Goal: Task Accomplishment & Management: Manage account settings

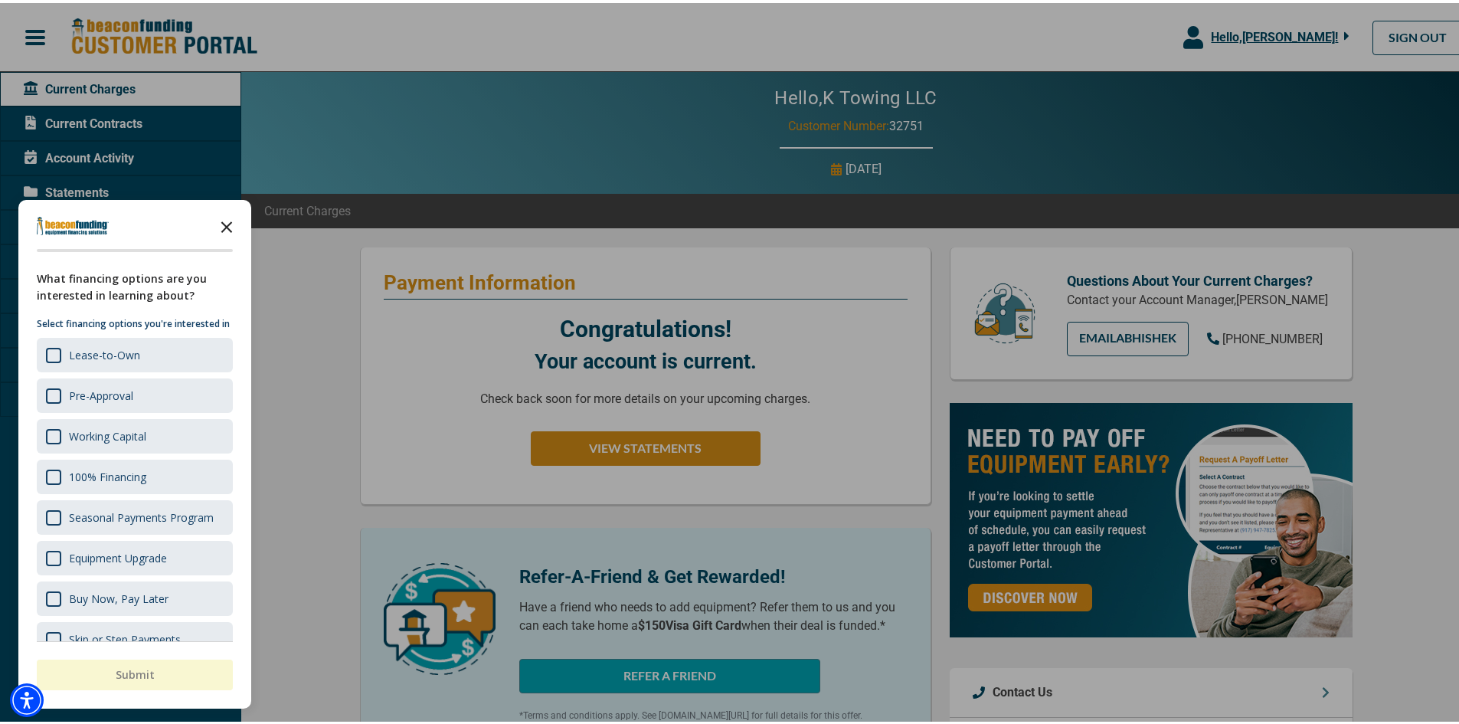
click at [228, 228] on icon "Close the survey" at bounding box center [226, 223] width 31 height 31
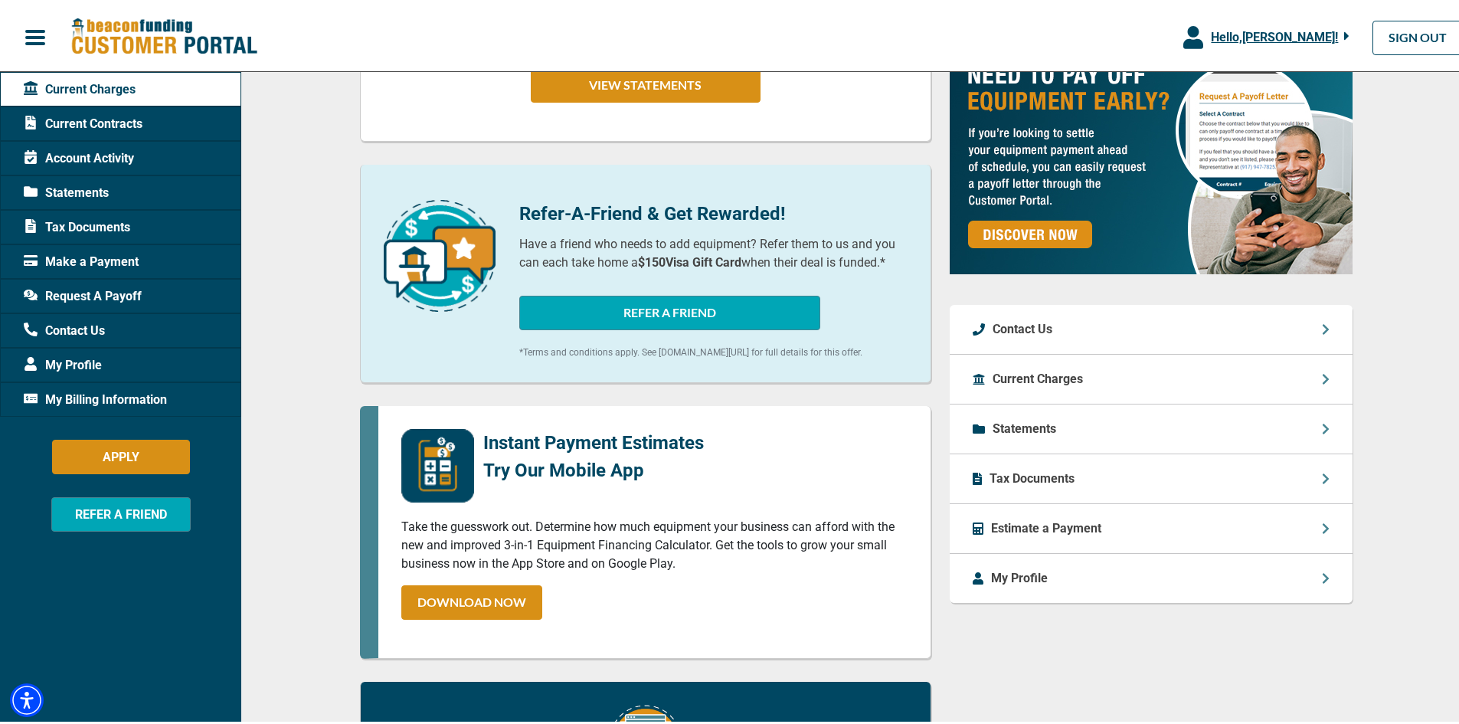
scroll to position [230, 0]
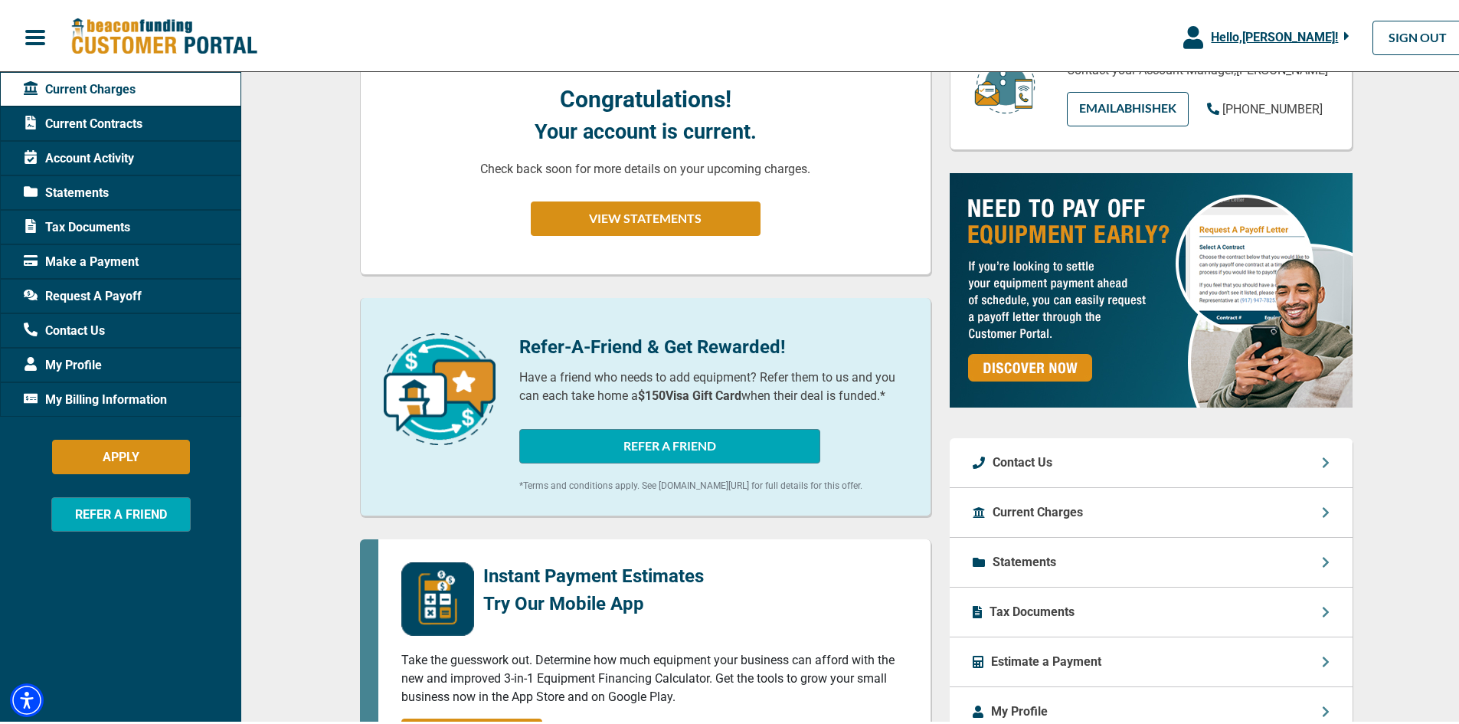
click at [103, 181] on span "Statements" at bounding box center [66, 190] width 85 height 18
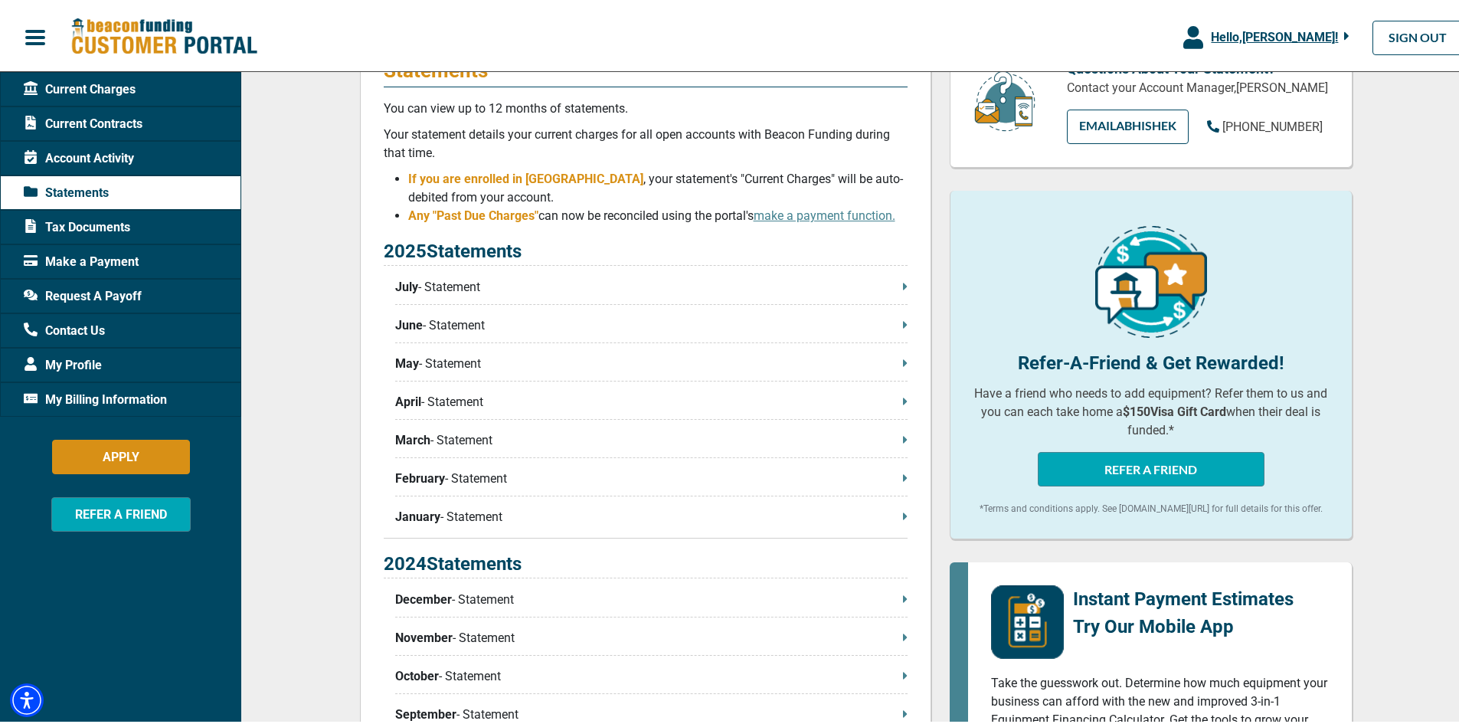
scroll to position [230, 0]
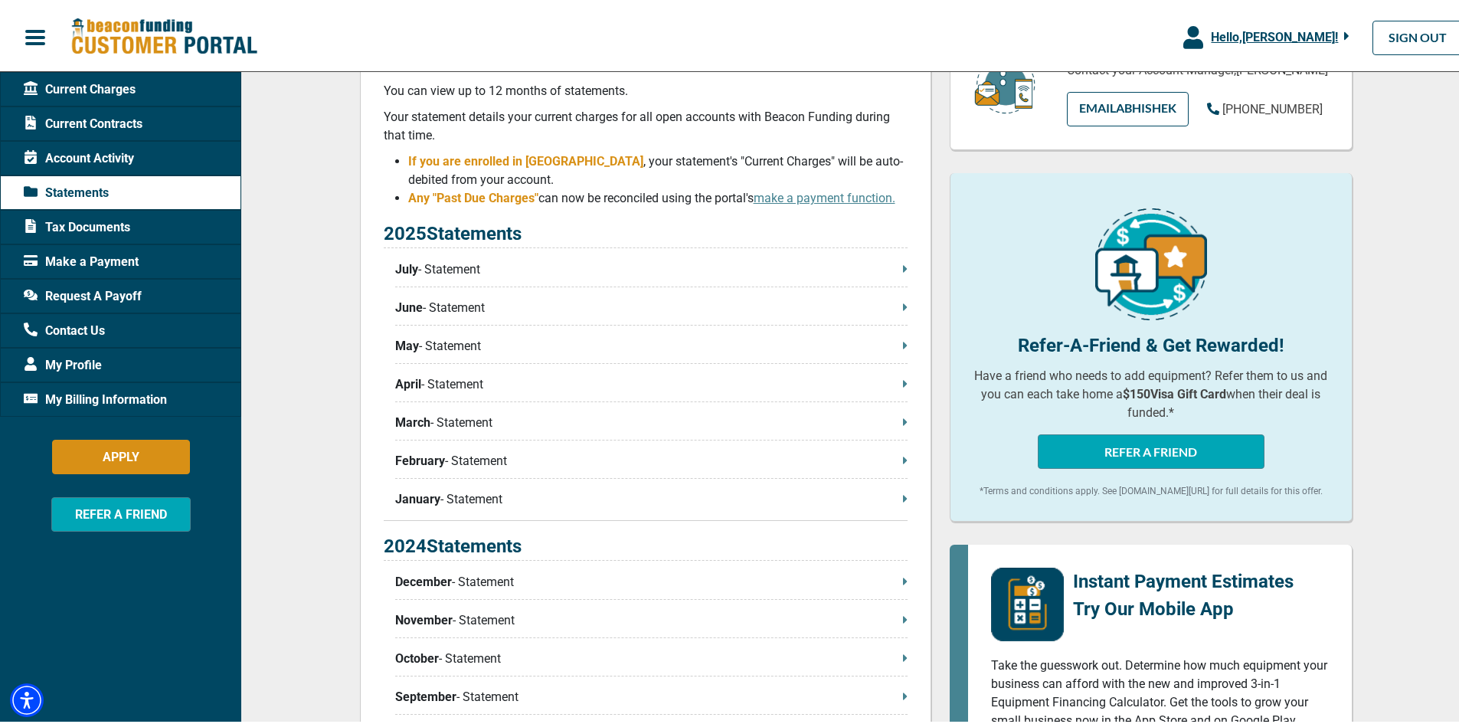
click at [432, 270] on p "July - Statement" at bounding box center [651, 266] width 512 height 18
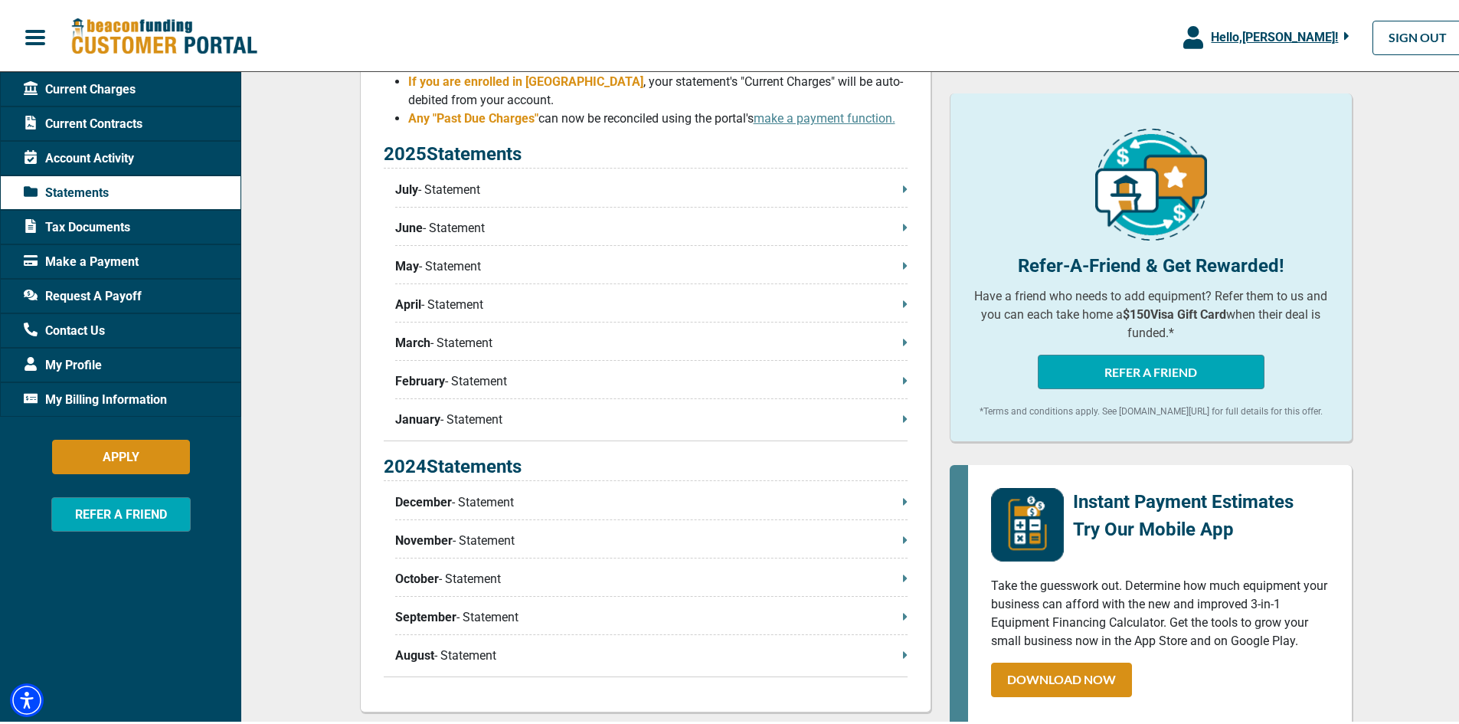
scroll to position [306, 0]
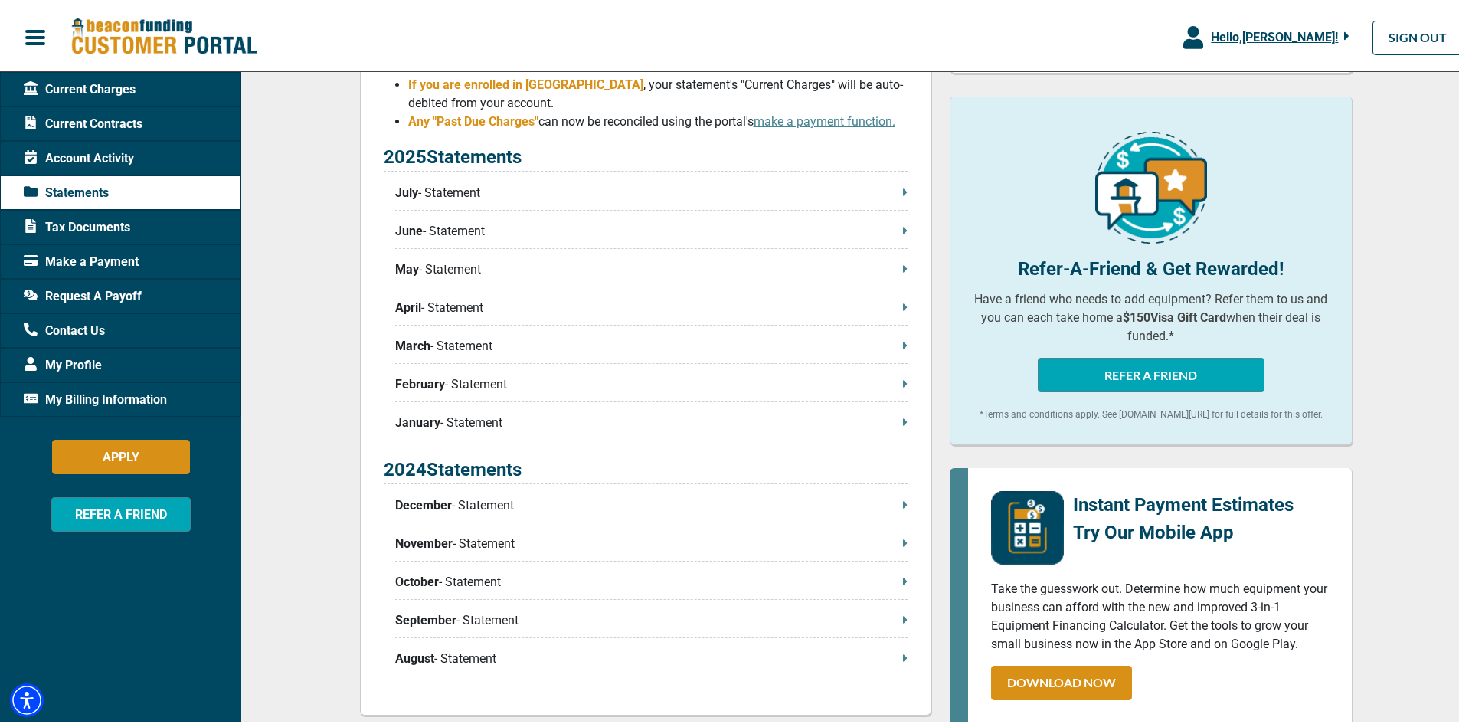
click at [106, 289] on span "Request A Payoff" at bounding box center [83, 293] width 118 height 18
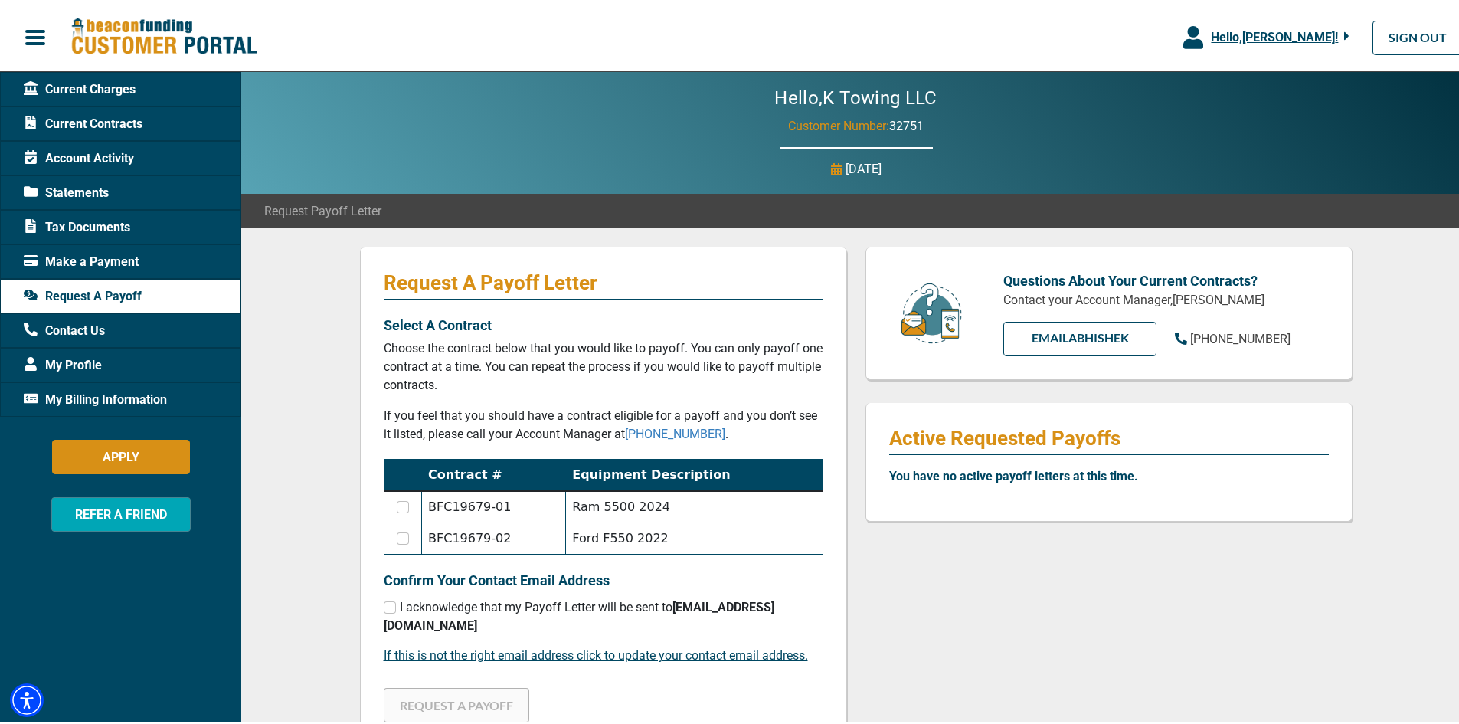
click at [645, 542] on td "Ford F550 2022" at bounding box center [694, 535] width 257 height 31
click at [633, 502] on td "Ram 5500 2024" at bounding box center [694, 504] width 257 height 32
click at [397, 499] on input "checkbox" at bounding box center [403, 504] width 12 height 12
checkbox input "true"
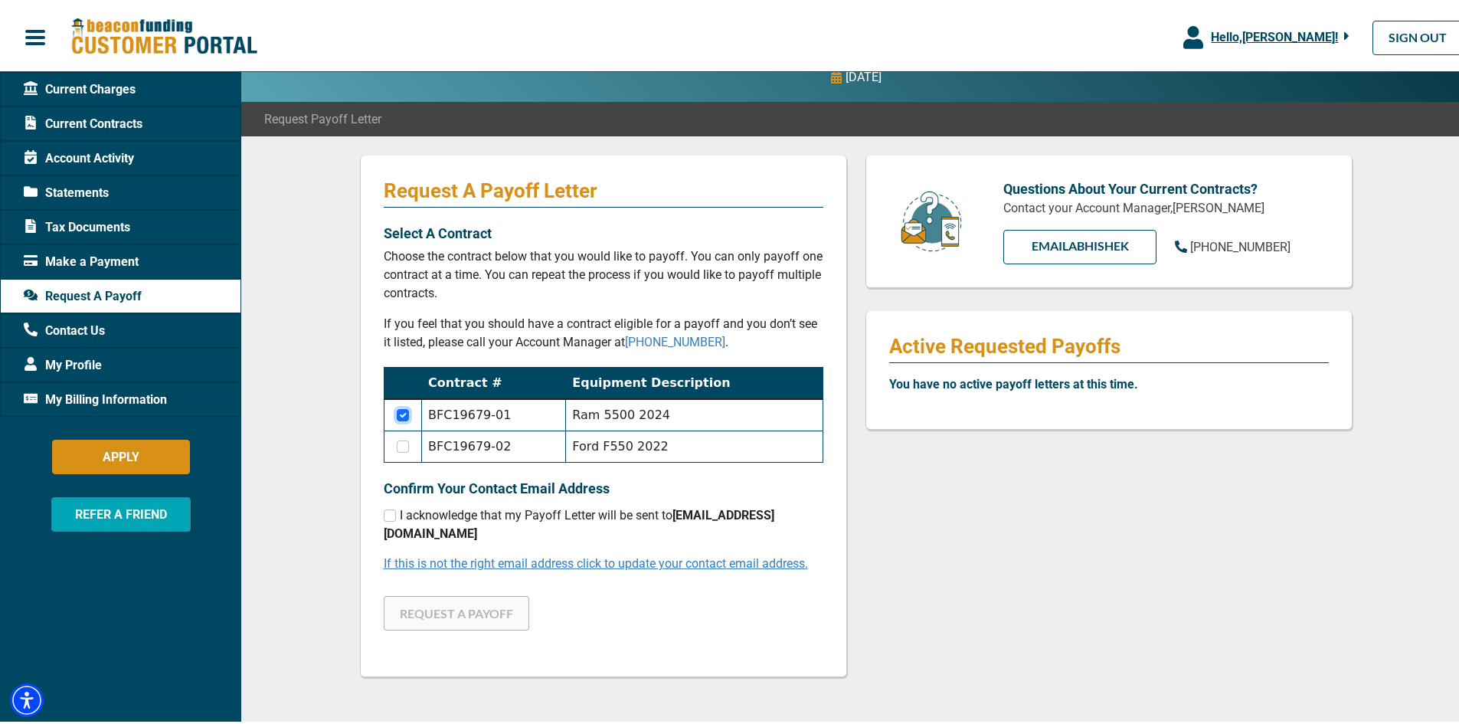
scroll to position [306, 0]
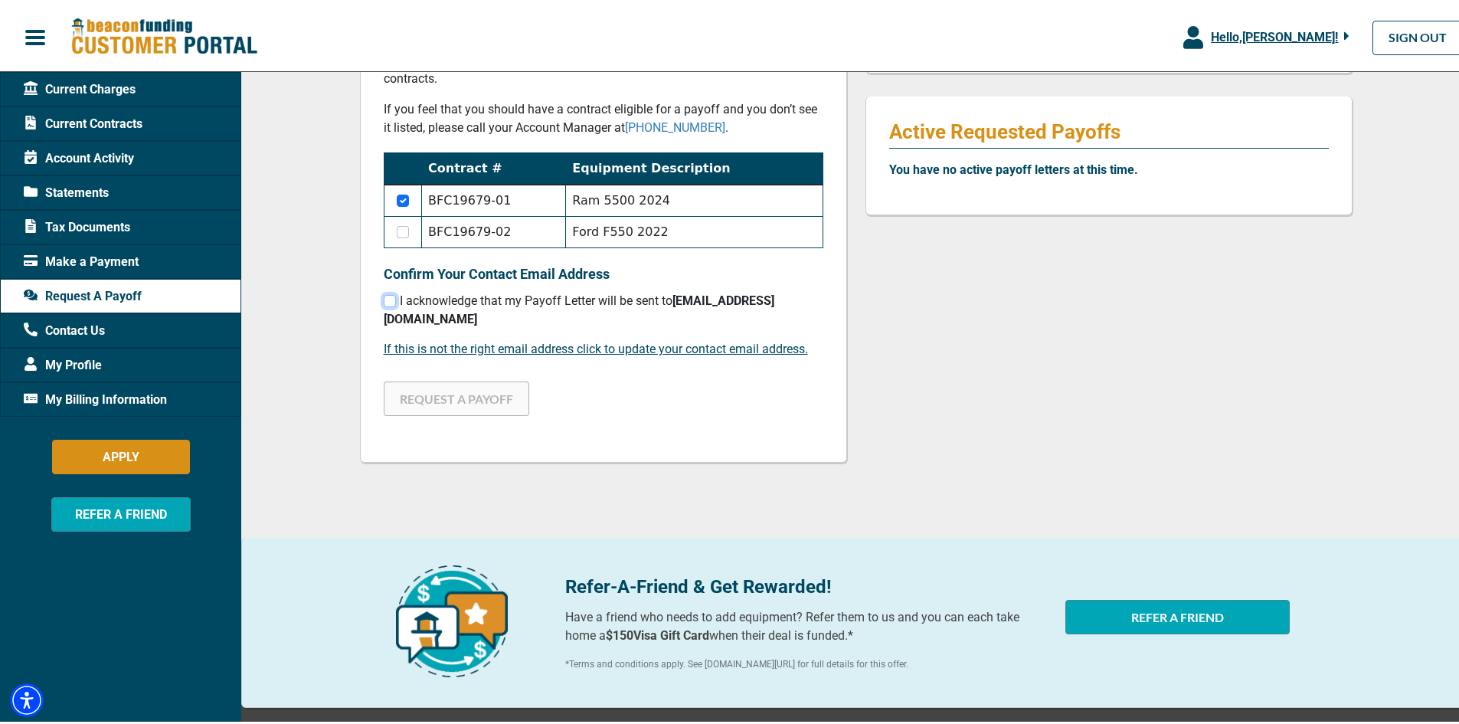
click at [384, 301] on input "checkbox" at bounding box center [390, 298] width 12 height 12
checkbox input "true"
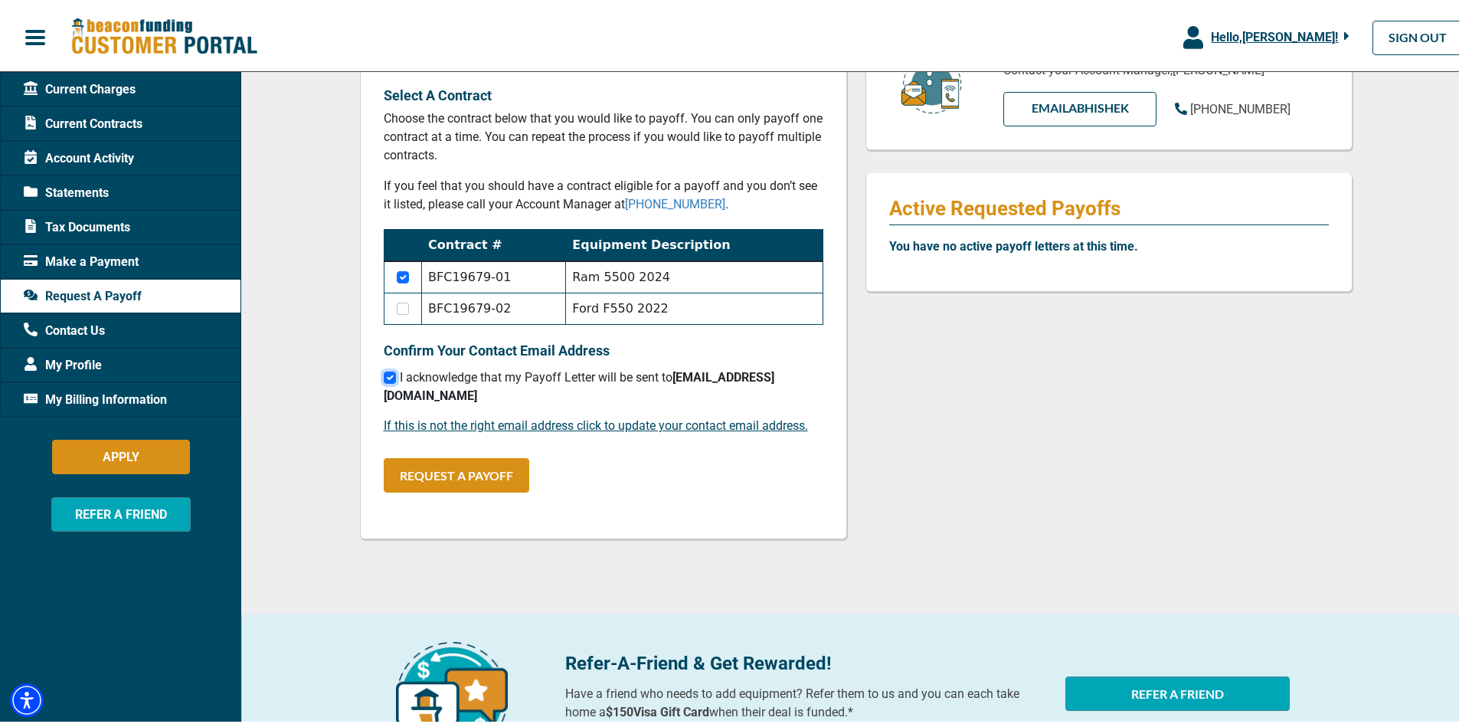
scroll to position [0, 0]
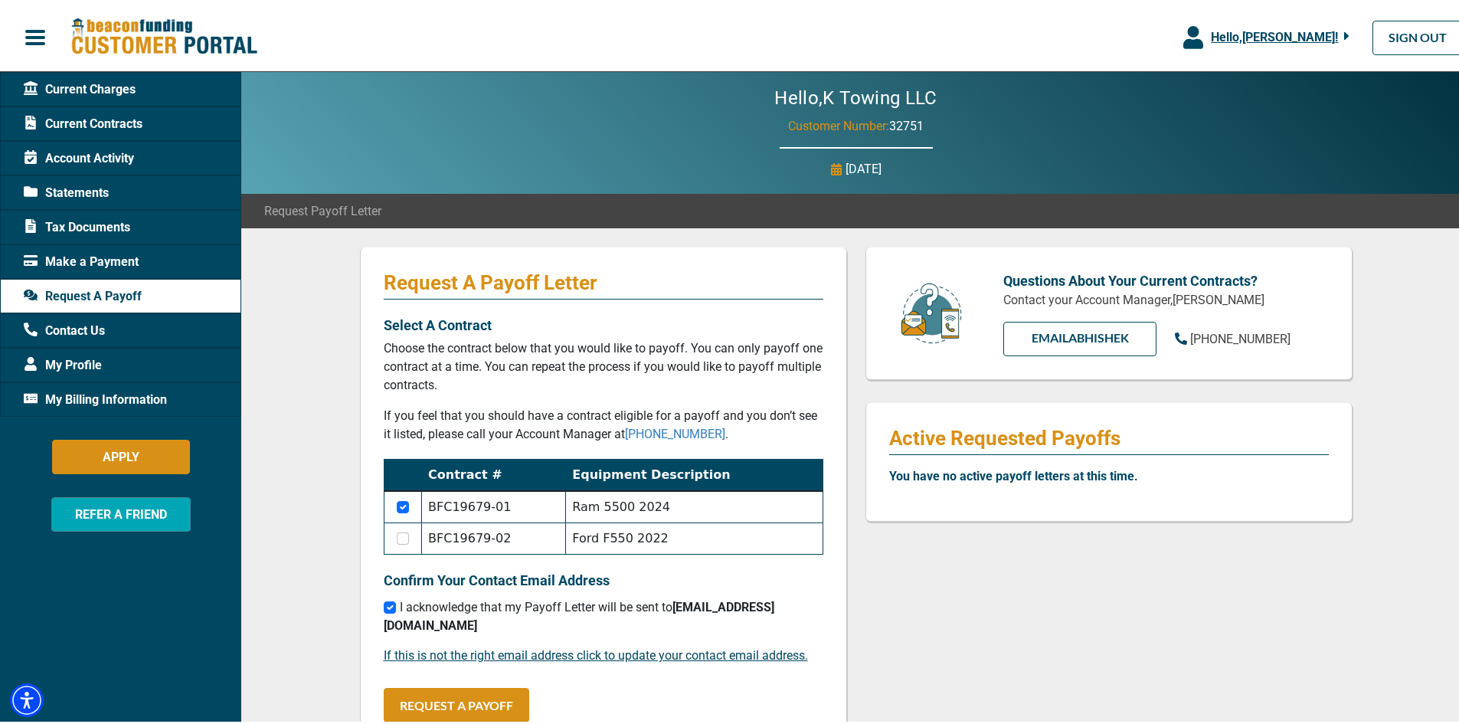
click at [90, 76] on div "Current Charges" at bounding box center [120, 86] width 241 height 34
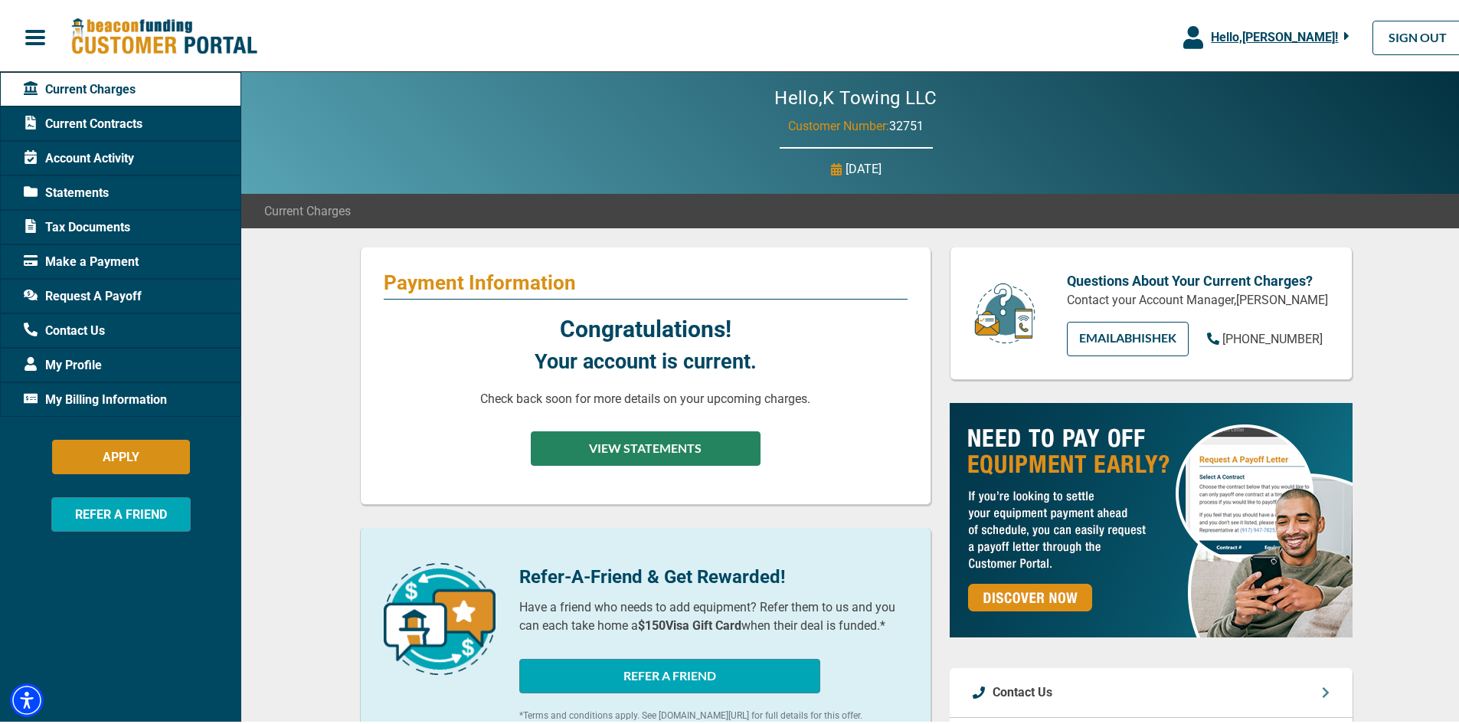
click at [632, 447] on button "VIEW STATEMENTS" at bounding box center [646, 445] width 230 height 34
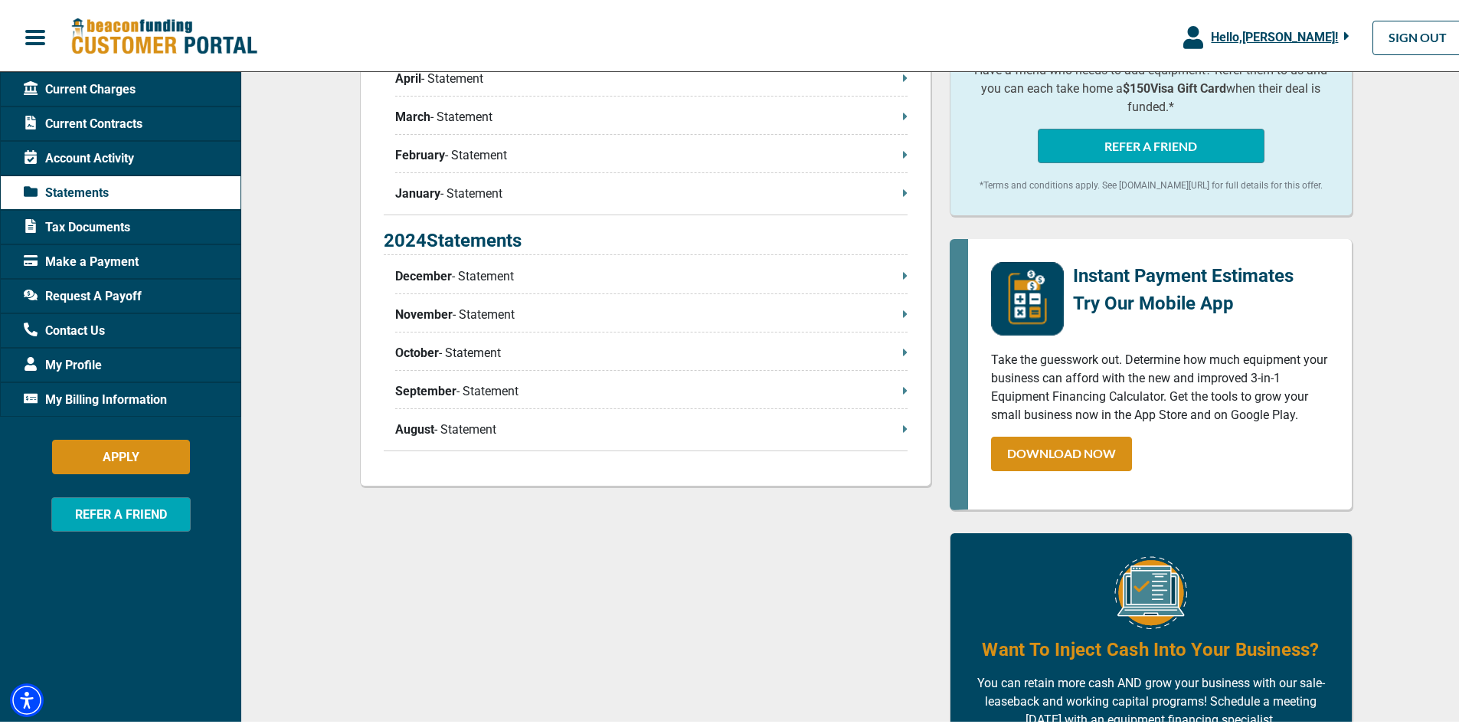
scroll to position [536, 0]
click at [83, 150] on span "Account Activity" at bounding box center [79, 155] width 110 height 18
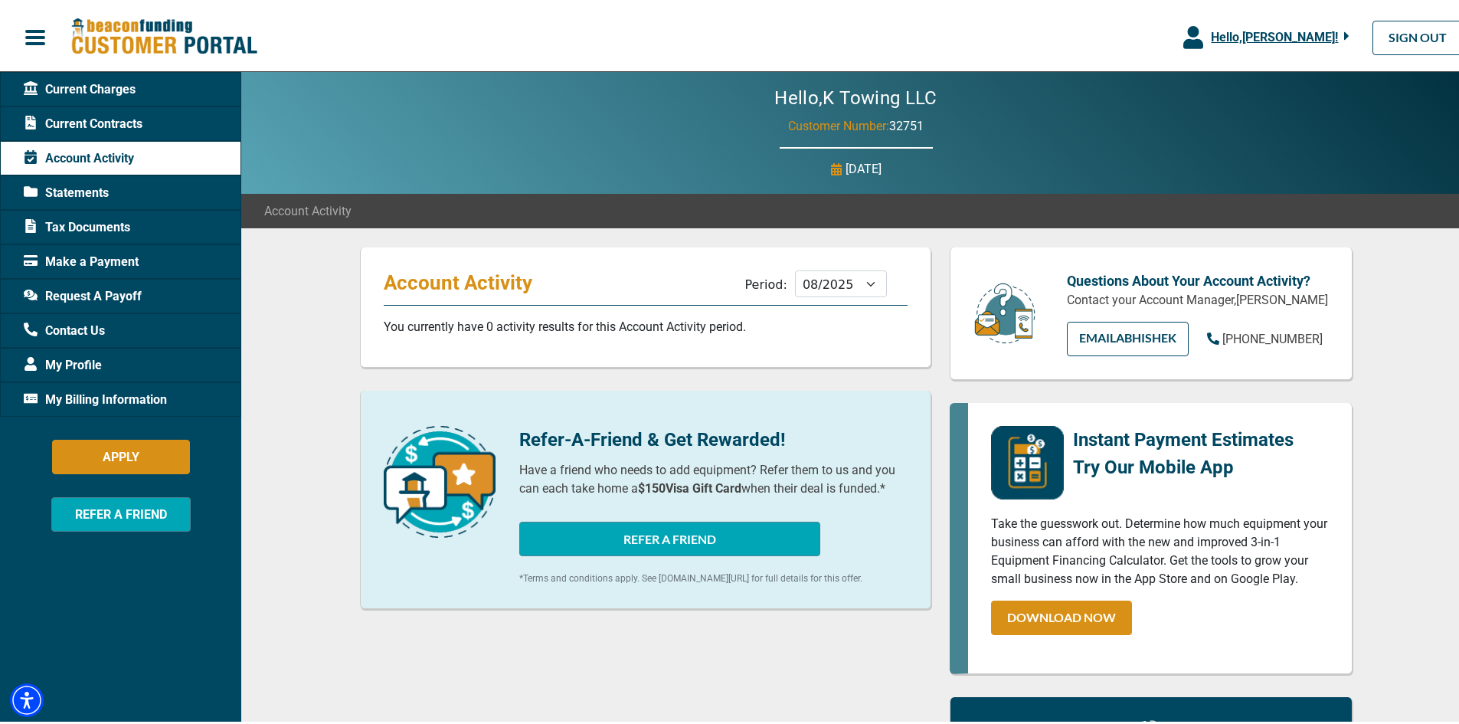
click at [139, 87] on div "Current Charges" at bounding box center [120, 86] width 241 height 34
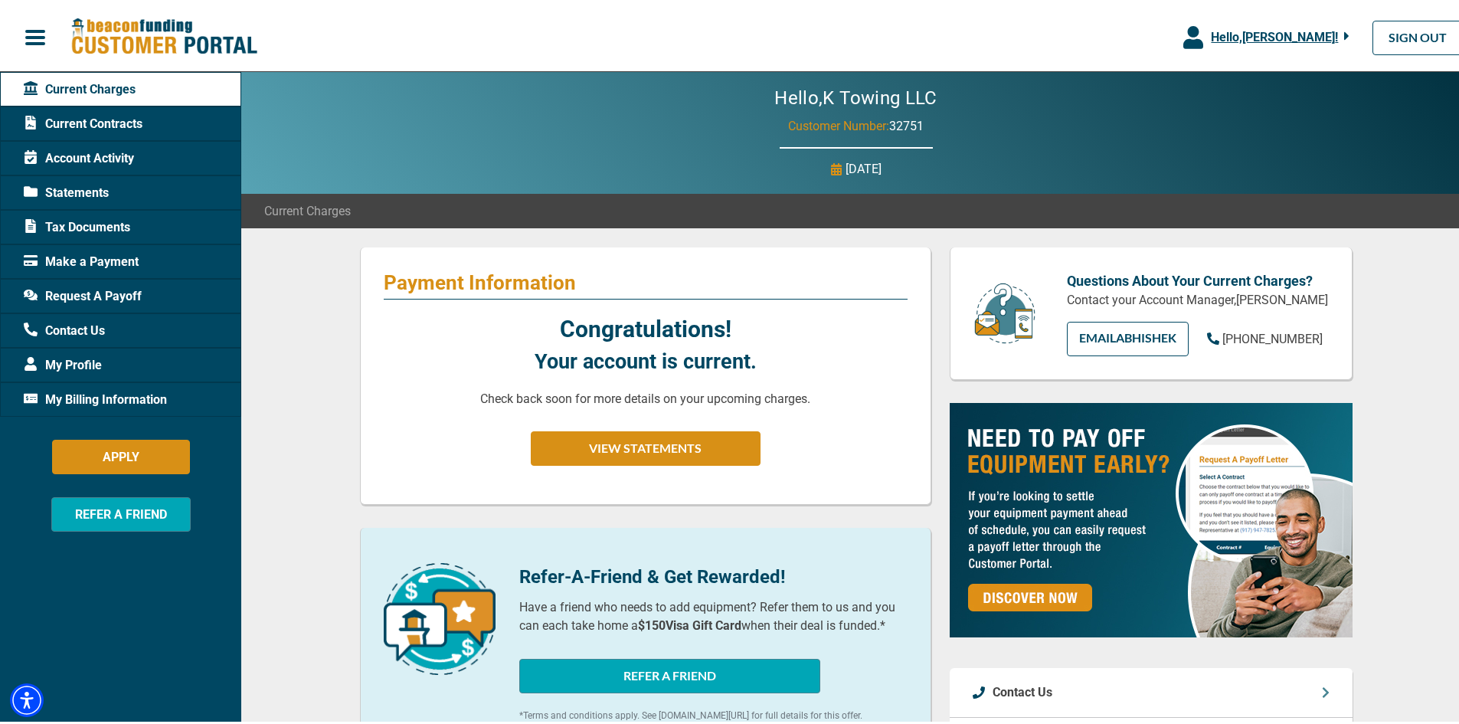
click at [96, 216] on span "Tax Documents" at bounding box center [77, 224] width 106 height 18
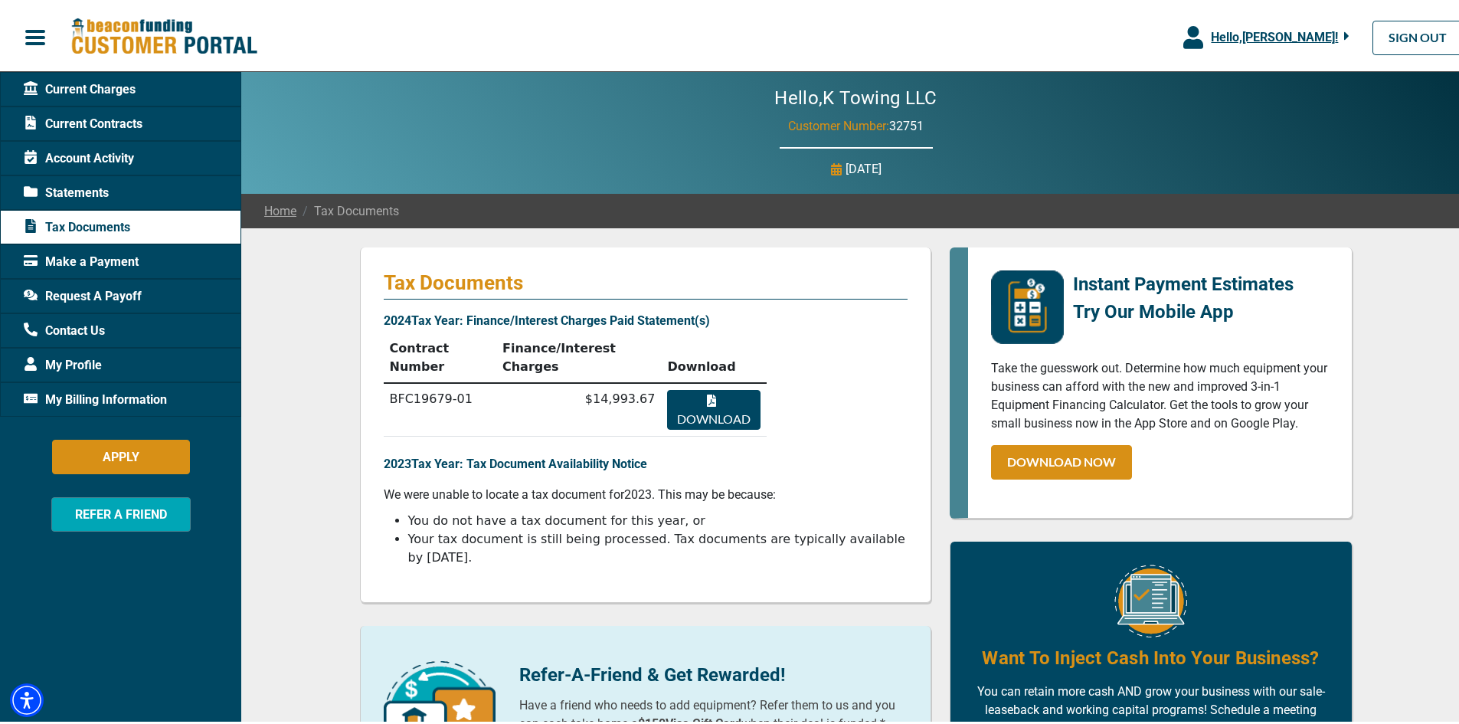
click at [90, 183] on span "Statements" at bounding box center [66, 190] width 85 height 18
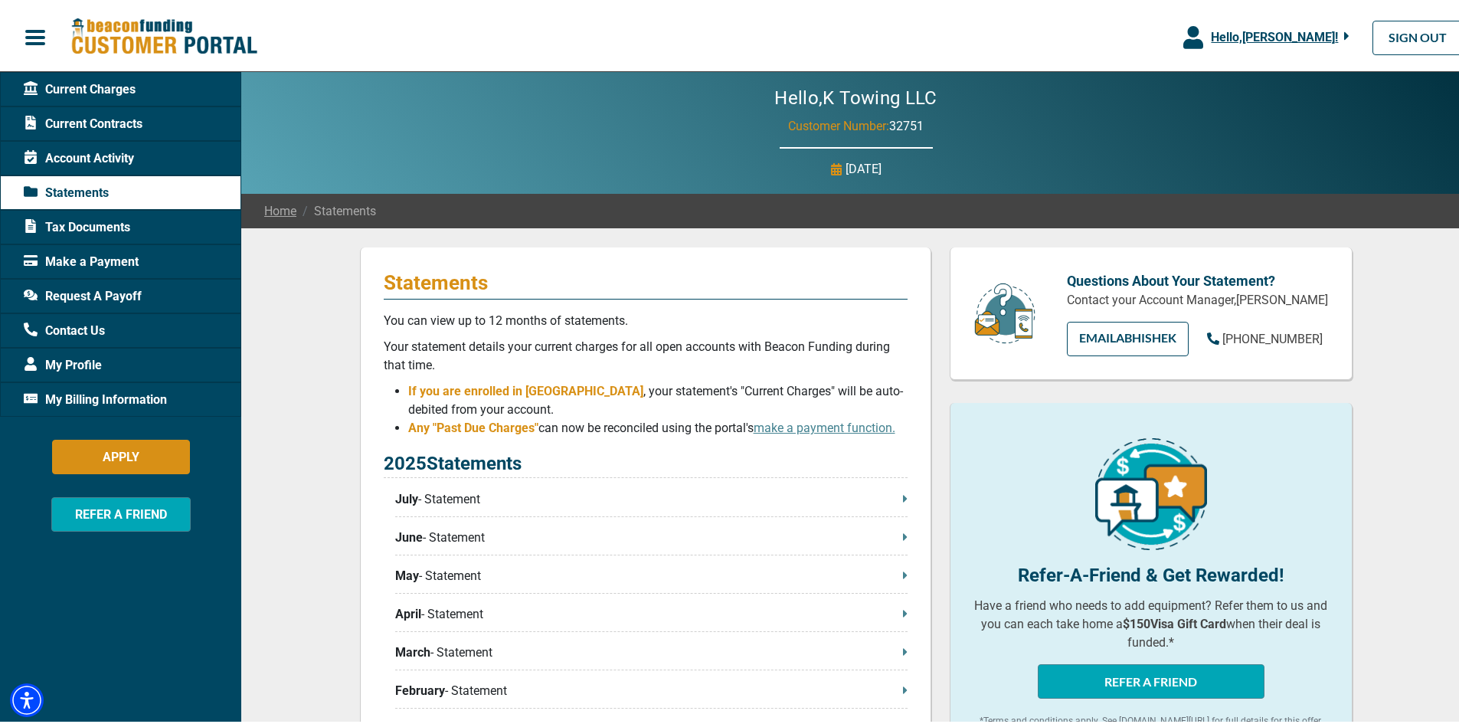
click at [105, 80] on span "Current Charges" at bounding box center [80, 86] width 112 height 18
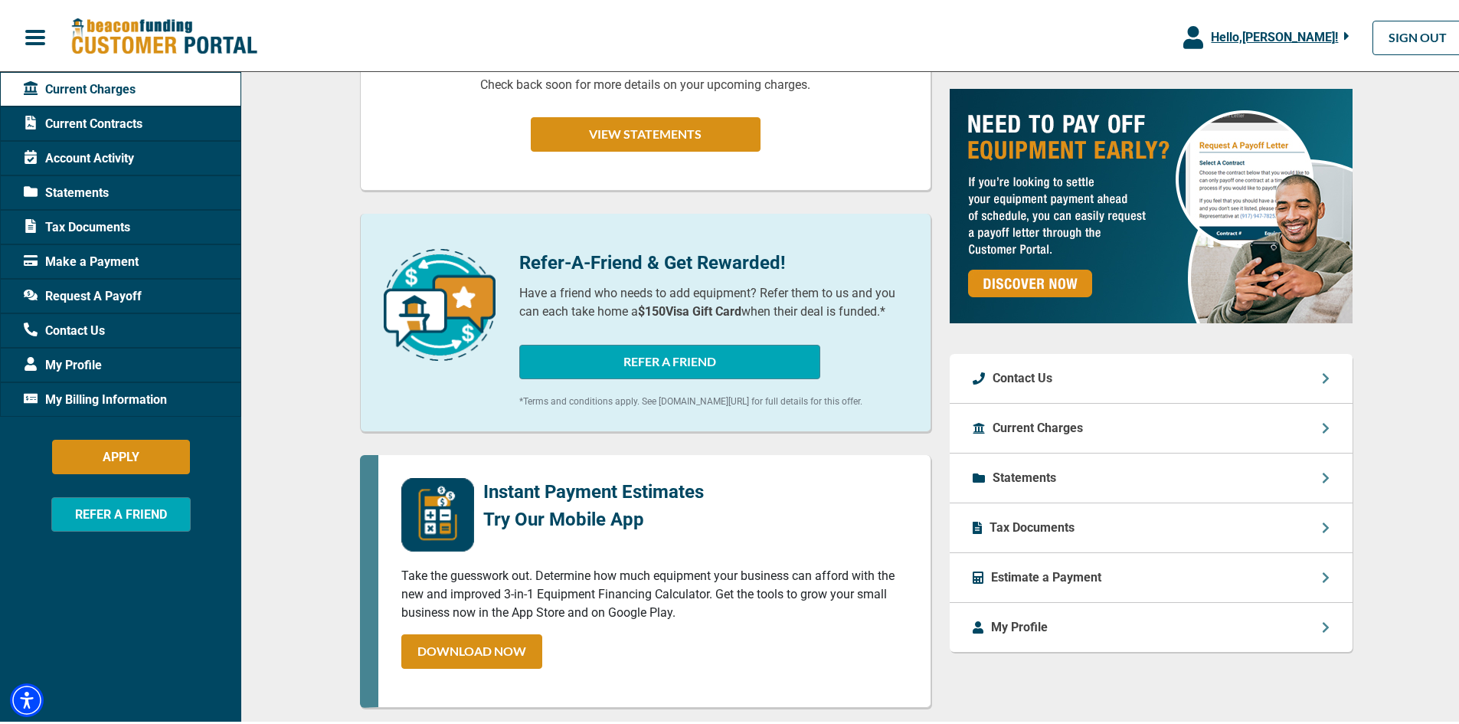
scroll to position [316, 0]
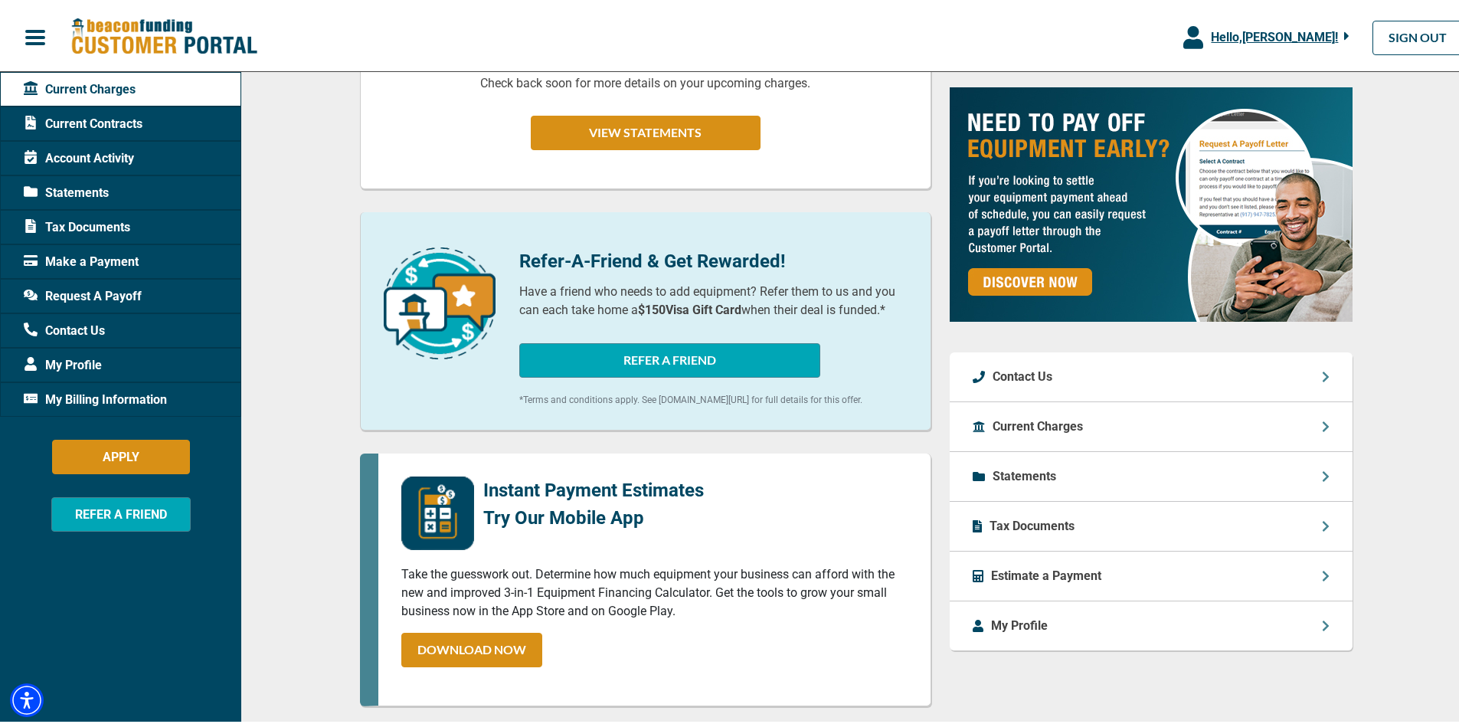
click at [1025, 582] on p "Estimate a Payment" at bounding box center [1046, 573] width 110 height 18
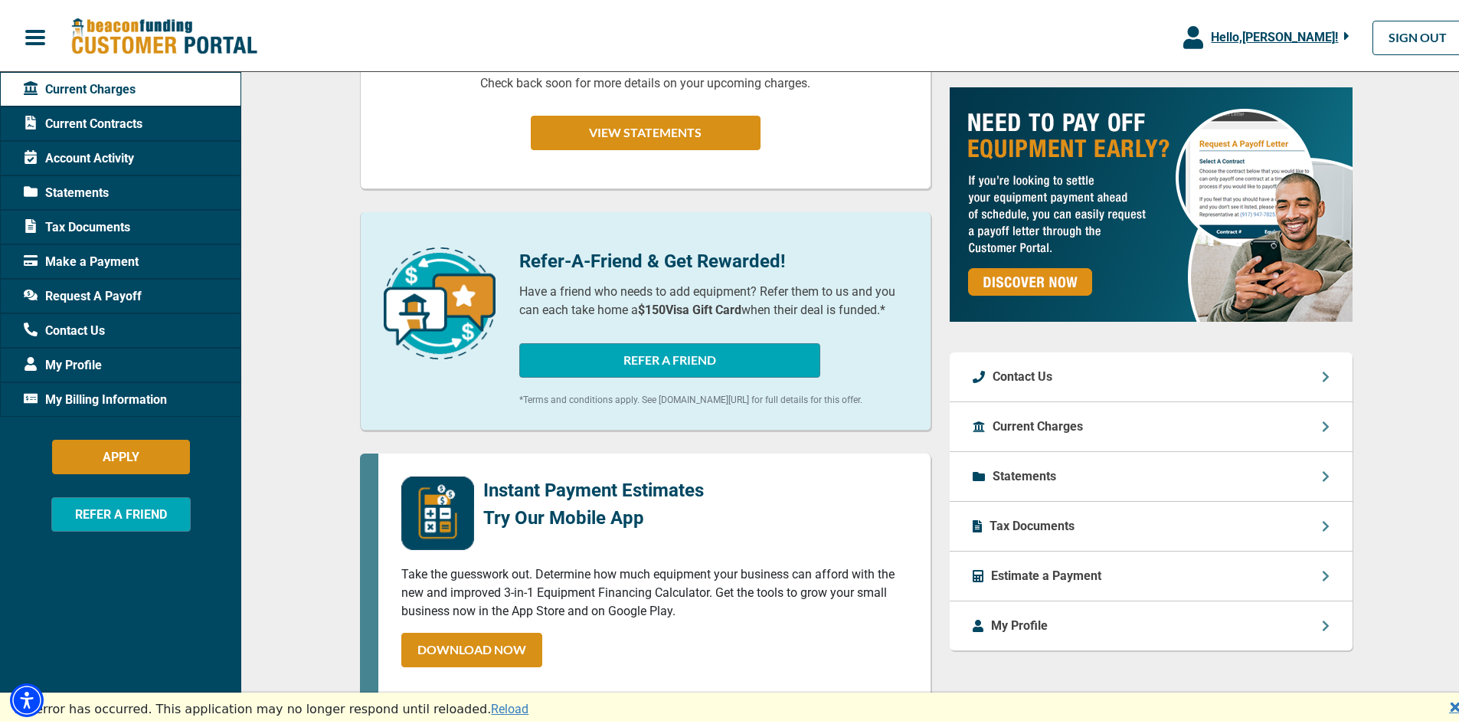
click at [83, 325] on span "Contact Us" at bounding box center [64, 328] width 81 height 18
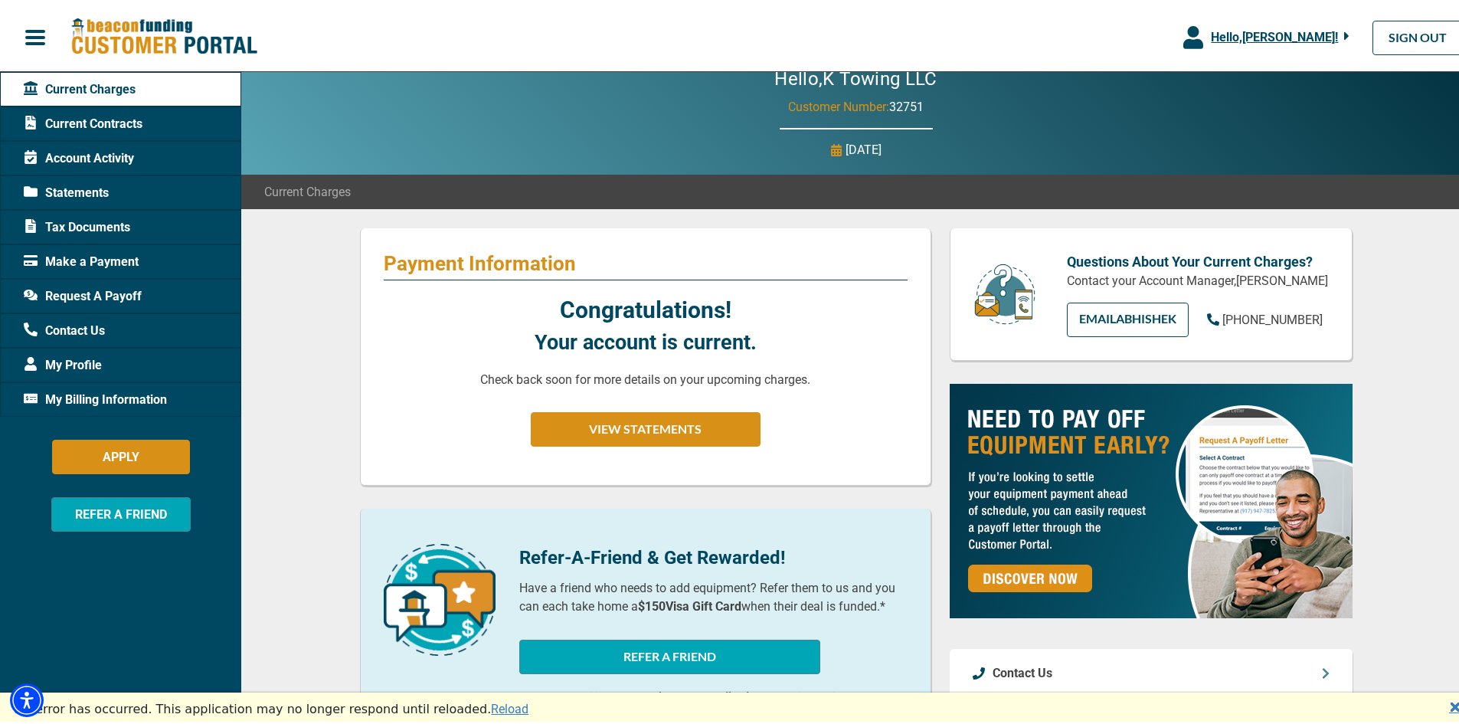
scroll to position [0, 0]
